Goal: Check status: Check status

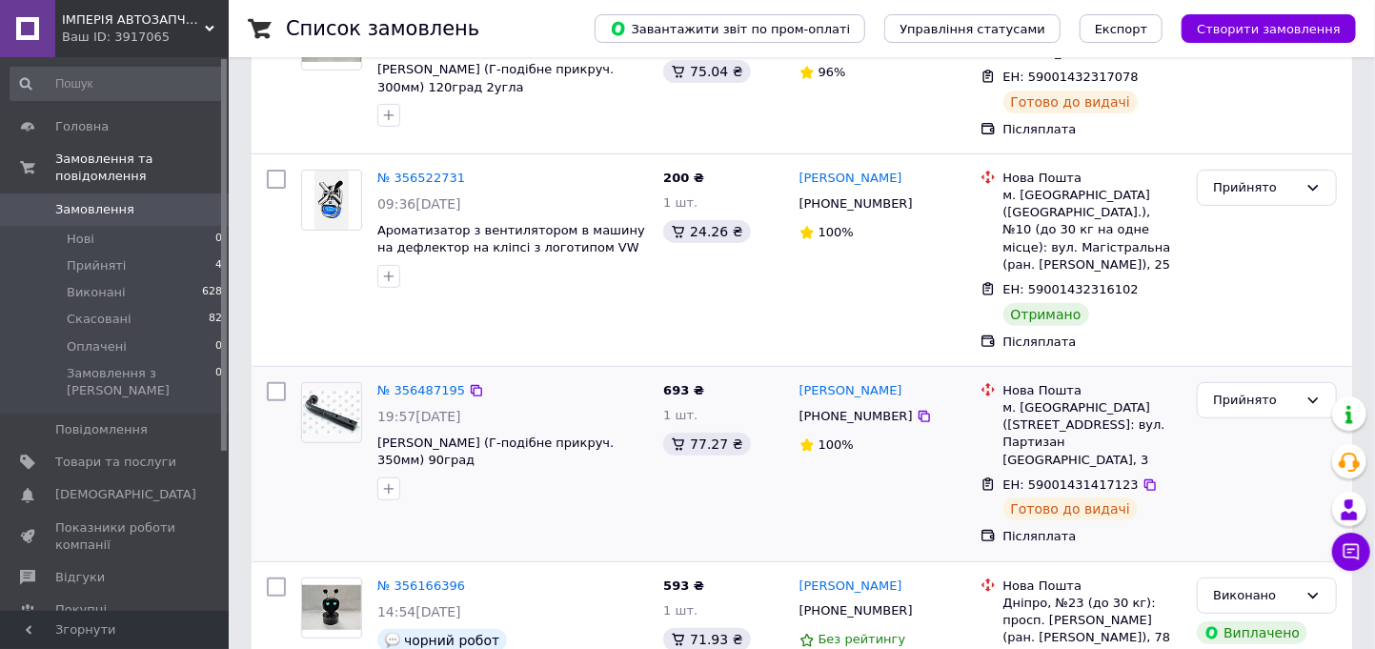
scroll to position [106, 0]
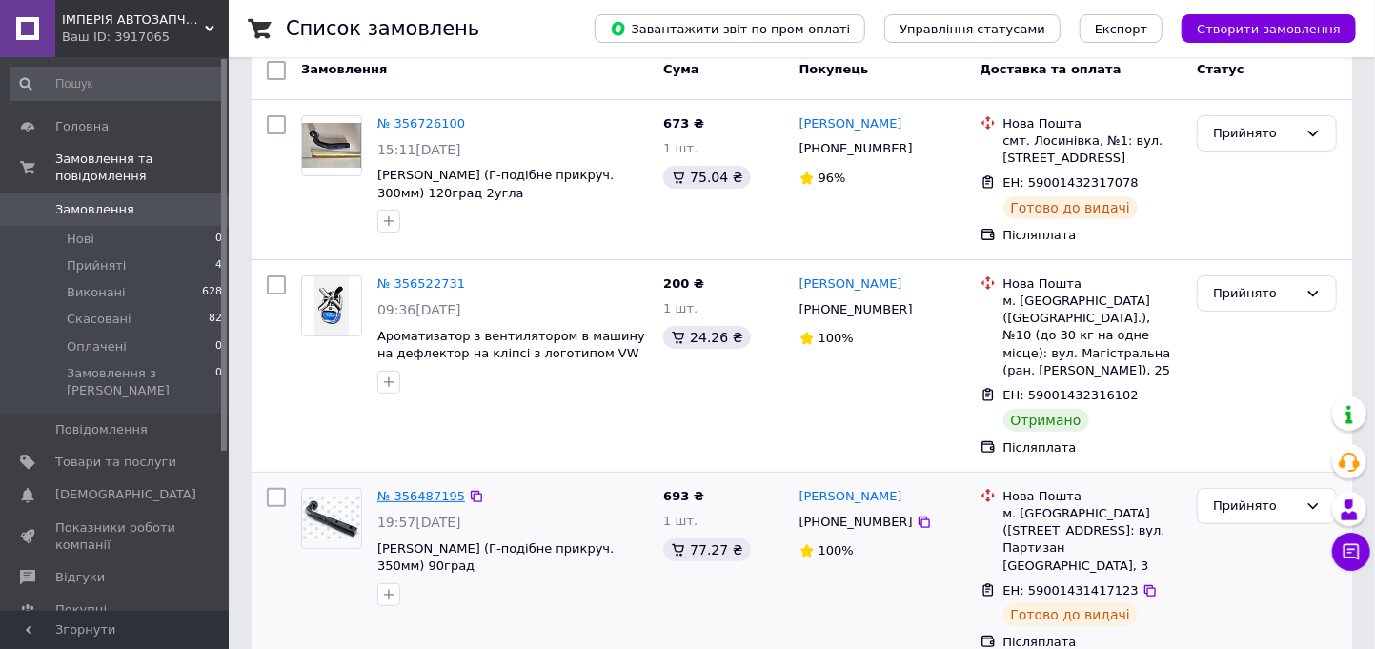
click at [426, 494] on link "№ 356487195" at bounding box center [421, 496] width 88 height 14
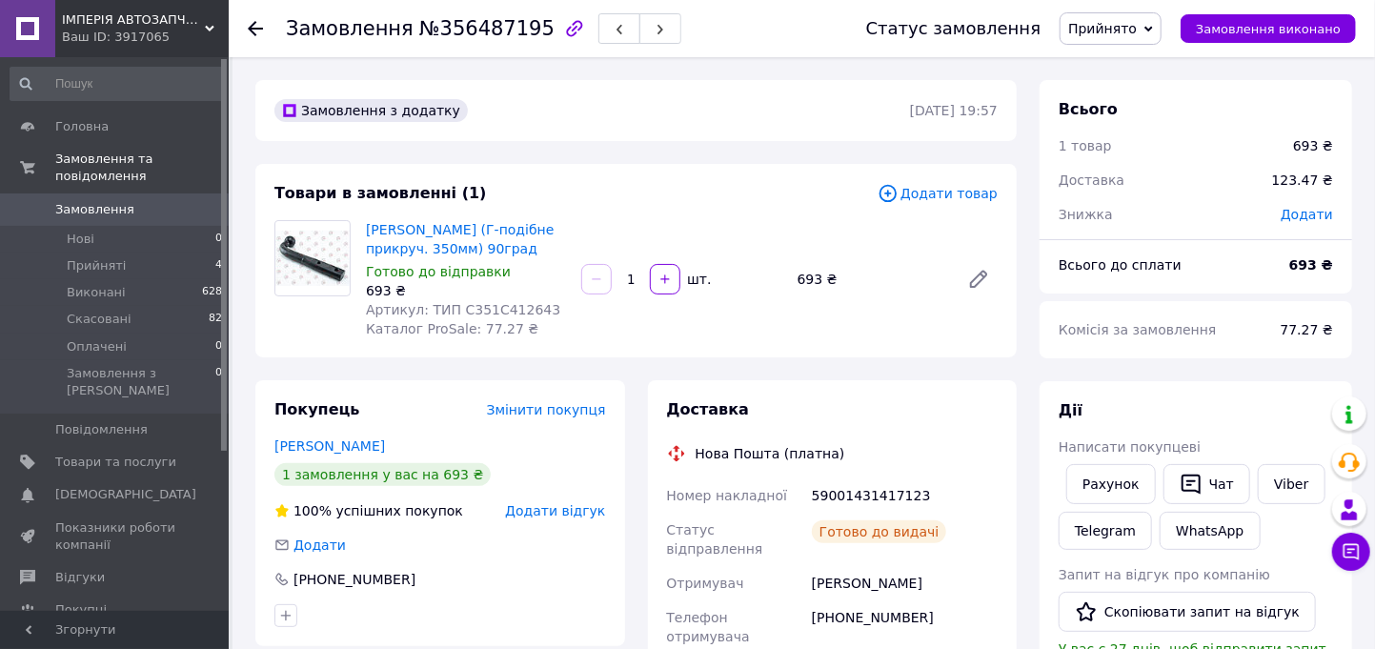
click at [96, 201] on span "Замовлення" at bounding box center [94, 209] width 79 height 17
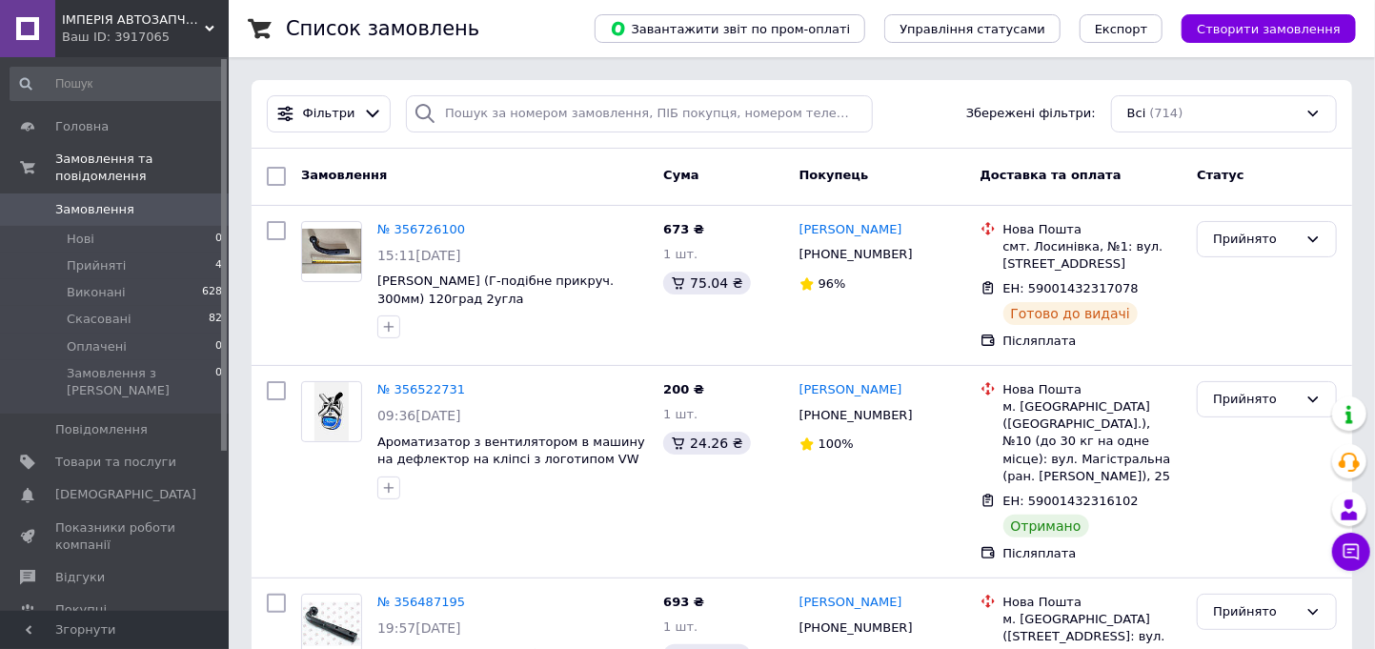
click at [85, 201] on span "Замовлення" at bounding box center [94, 209] width 79 height 17
